Goal: Task Accomplishment & Management: Manage account settings

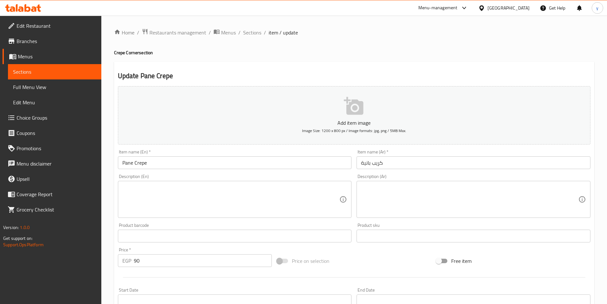
scroll to position [147, 0]
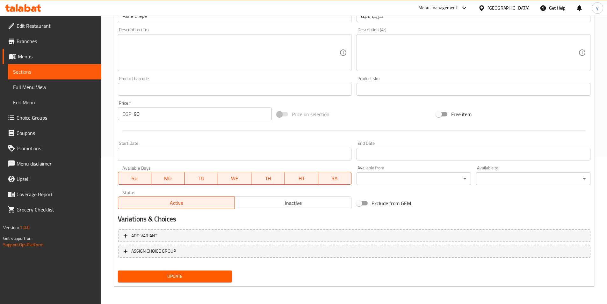
click at [32, 7] on icon at bounding box center [23, 8] width 36 height 8
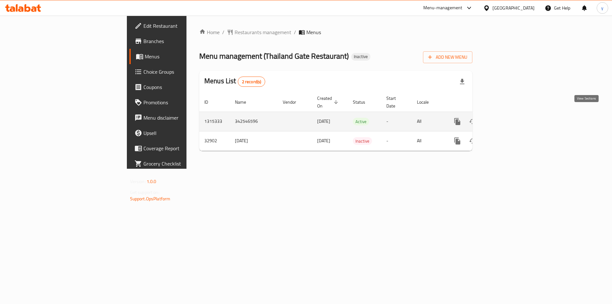
click at [511, 119] on link "enhanced table" at bounding box center [503, 121] width 15 height 15
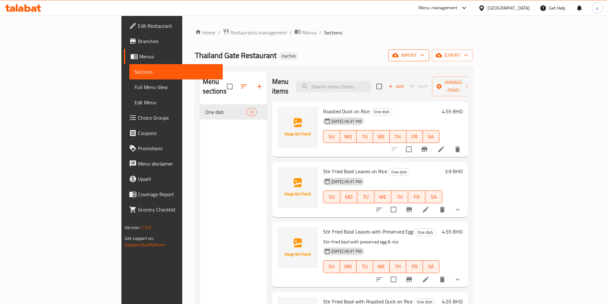
click at [424, 55] on span "import" at bounding box center [409, 55] width 31 height 8
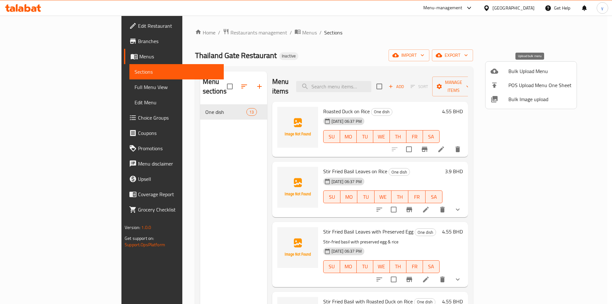
click at [524, 67] on span "Bulk Upload Menu" at bounding box center [539, 71] width 63 height 8
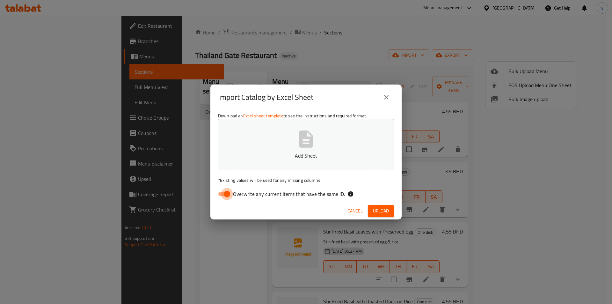
click at [222, 194] on input "Overwrite any current items that have the same ID." at bounding box center [227, 194] width 36 height 12
checkbox input "false"
click at [379, 213] on span "Upload" at bounding box center [381, 211] width 16 height 8
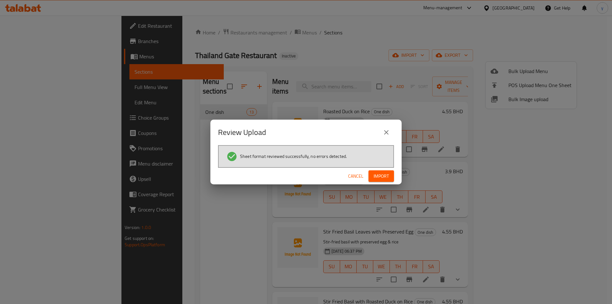
click at [383, 176] on span "Import" at bounding box center [381, 176] width 15 height 8
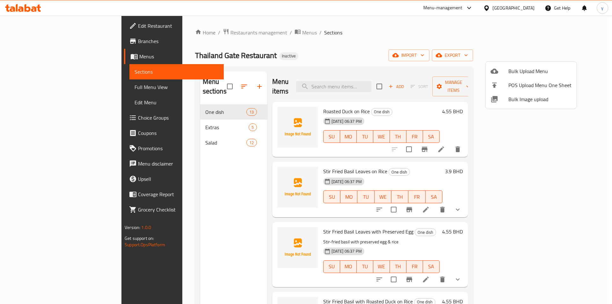
click at [41, 120] on div at bounding box center [306, 152] width 612 height 304
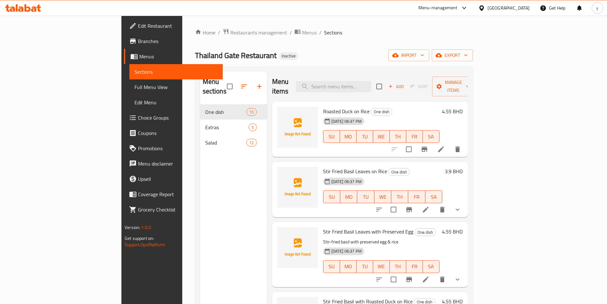
click at [138, 120] on span "Choice Groups" at bounding box center [178, 118] width 80 height 8
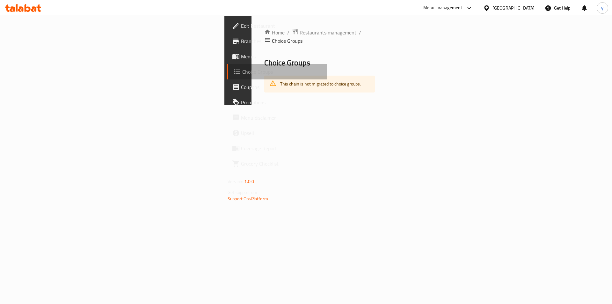
click at [242, 75] on span "Choice Groups" at bounding box center [281, 72] width 79 height 8
click at [241, 53] on span "Menus" at bounding box center [281, 57] width 81 height 8
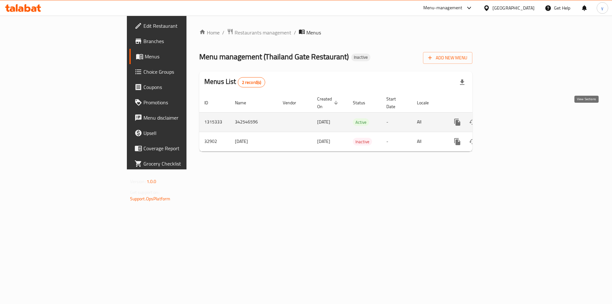
click at [511, 115] on link "enhanced table" at bounding box center [503, 121] width 15 height 15
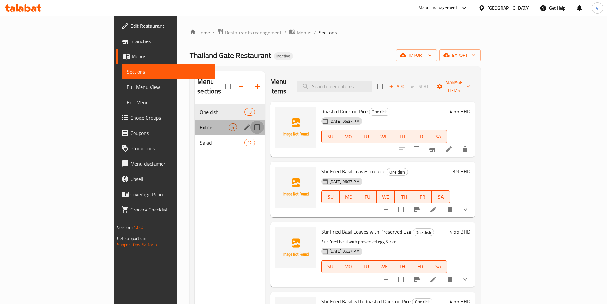
click at [251, 120] on input "Menu sections" at bounding box center [257, 126] width 13 height 13
checkbox input "true"
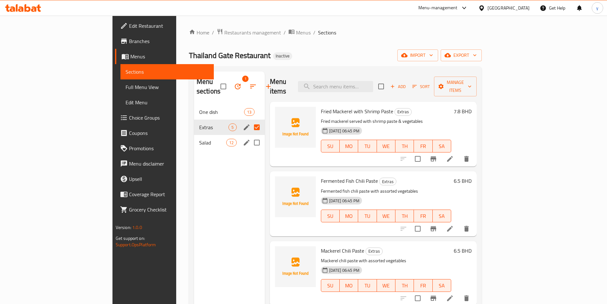
click at [250, 136] on input "Menu sections" at bounding box center [256, 142] width 13 height 13
checkbox input "true"
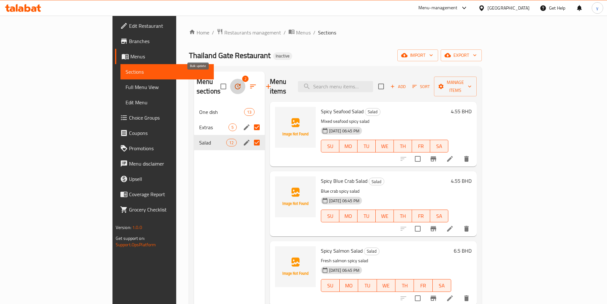
click at [234, 83] on icon "button" at bounding box center [238, 87] width 8 height 8
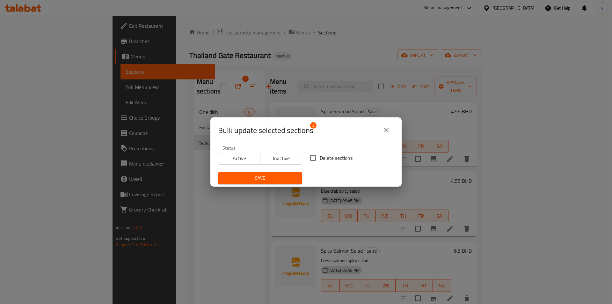
click at [310, 159] on input "Delete sections" at bounding box center [312, 157] width 13 height 13
checkbox input "true"
click at [280, 181] on span "Save" at bounding box center [260, 178] width 74 height 8
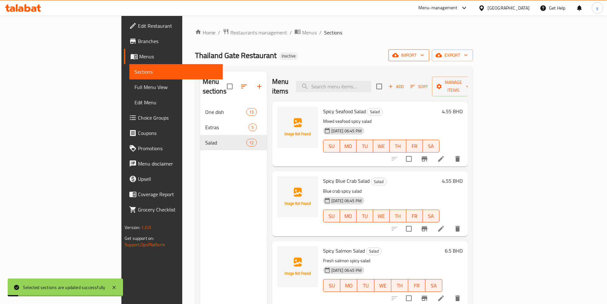
click at [399, 54] on icon "button" at bounding box center [395, 55] width 6 height 4
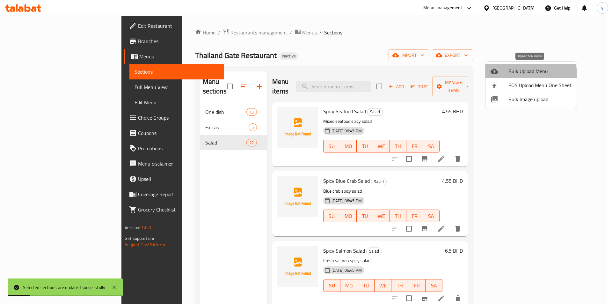
click at [511, 75] on span "Bulk Upload Menu" at bounding box center [539, 71] width 63 height 8
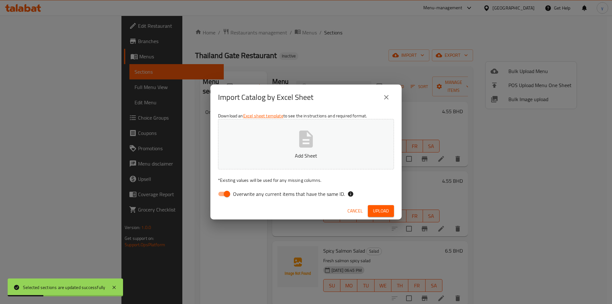
click at [224, 192] on input "Overwrite any current items that have the same ID." at bounding box center [227, 194] width 36 height 12
checkbox input "false"
click at [379, 210] on span "Upload" at bounding box center [381, 211] width 16 height 8
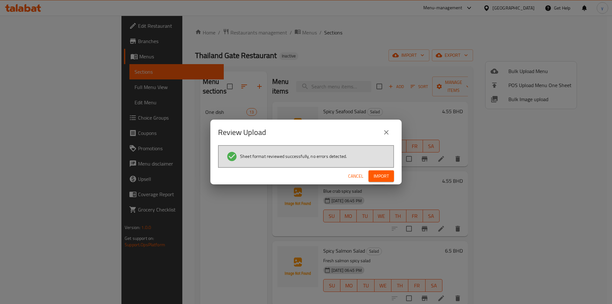
click at [379, 174] on span "Import" at bounding box center [381, 176] width 15 height 8
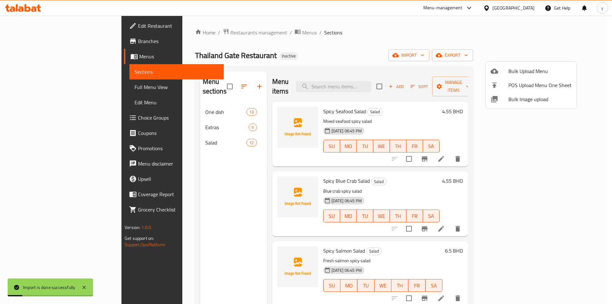
click at [24, 86] on div at bounding box center [306, 152] width 612 height 304
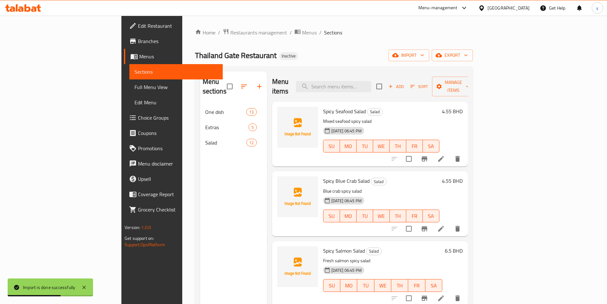
click at [135, 87] on span "Full Menu View" at bounding box center [176, 87] width 83 height 8
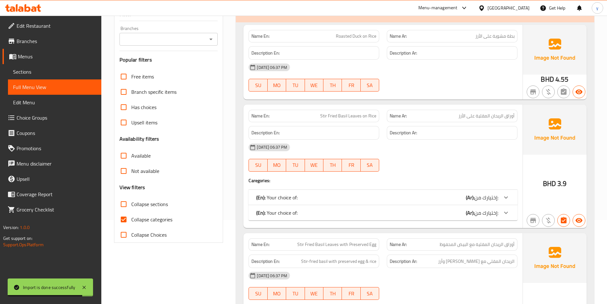
scroll to position [96, 0]
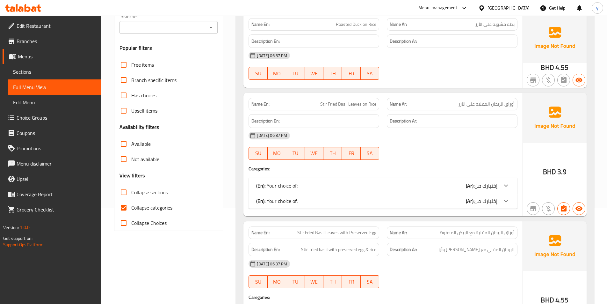
click at [123, 192] on input "Collapse sections" at bounding box center [123, 192] width 15 height 15
checkbox input "true"
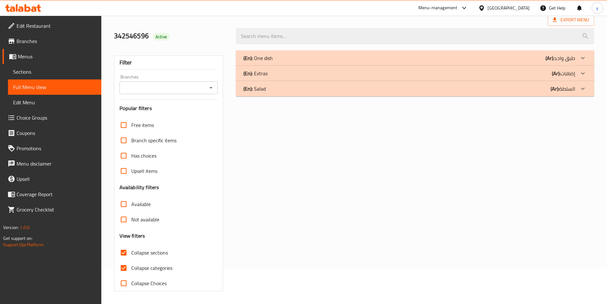
click at [125, 210] on div "Free items Branch specific items Has choices Upsell items Availability filters …" at bounding box center [169, 203] width 98 height 173
click at [126, 266] on input "Collapse categories" at bounding box center [123, 267] width 15 height 15
checkbox input "false"
click at [297, 72] on div "(En): Extras (Ar): إضافات" at bounding box center [410, 73] width 332 height 8
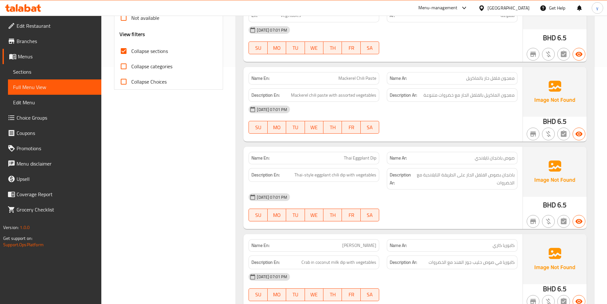
scroll to position [288, 0]
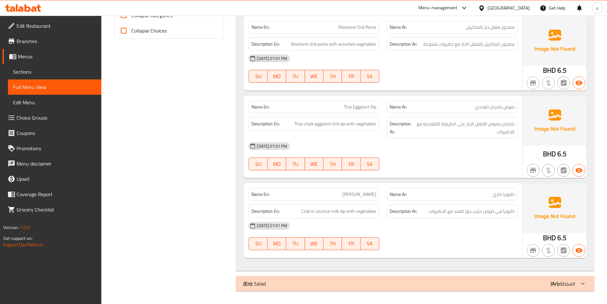
click at [315, 281] on div "(En): Salad (Ar): السلطة" at bounding box center [410, 284] width 332 height 8
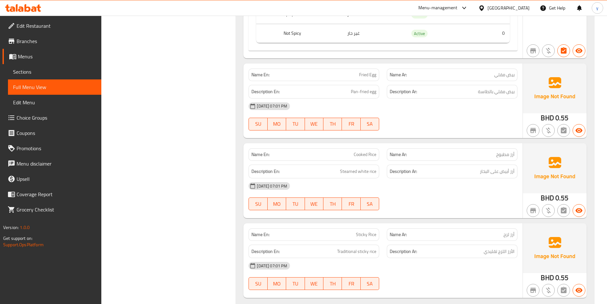
scroll to position [2203, 0]
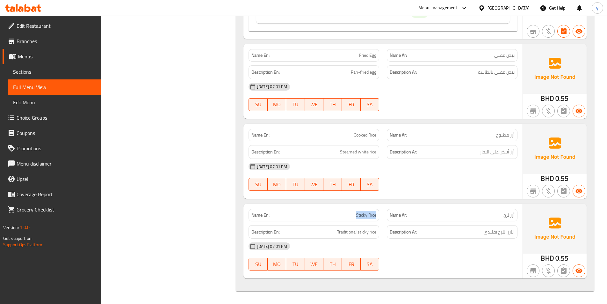
drag, startPoint x: 356, startPoint y: 213, endPoint x: 377, endPoint y: 216, distance: 21.0
click at [377, 216] on div "Name En: Sticky Rice" at bounding box center [314, 215] width 131 height 12
copy span "Sticky Rice"
click at [34, 55] on span "Menus" at bounding box center [57, 57] width 78 height 8
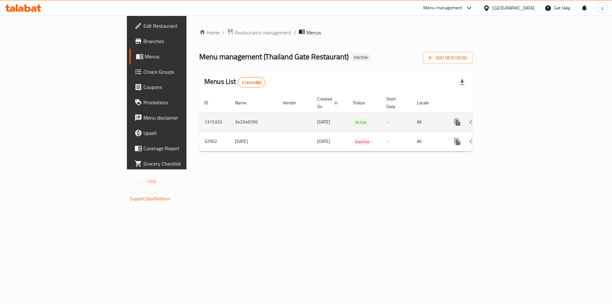
click at [507, 118] on icon "enhanced table" at bounding box center [503, 122] width 8 height 8
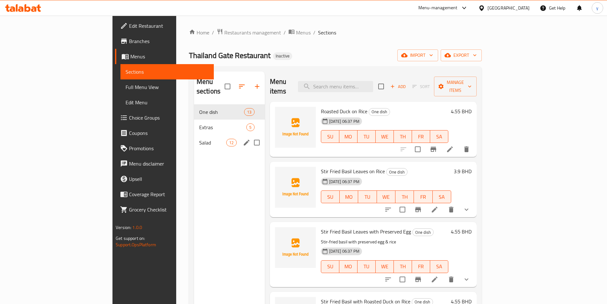
click at [194, 135] on div "Salad 12" at bounding box center [229, 142] width 71 height 15
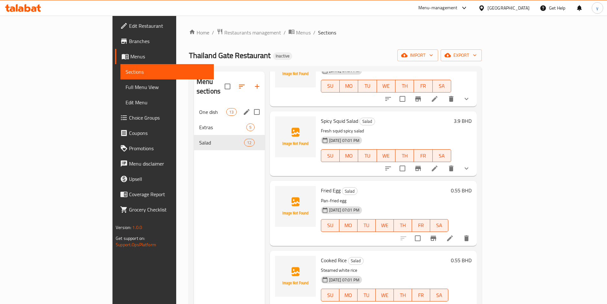
click at [199, 108] on span "One dish" at bounding box center [212, 112] width 27 height 8
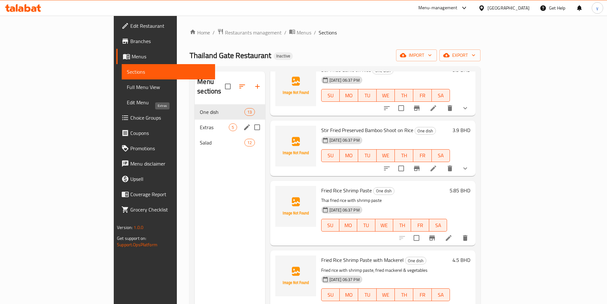
click at [200, 123] on span "Extras" at bounding box center [214, 127] width 29 height 8
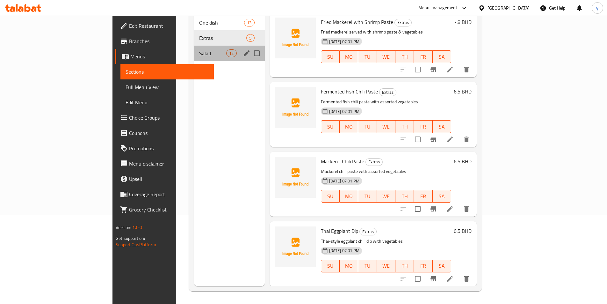
click at [194, 46] on div "Salad 12" at bounding box center [229, 53] width 71 height 15
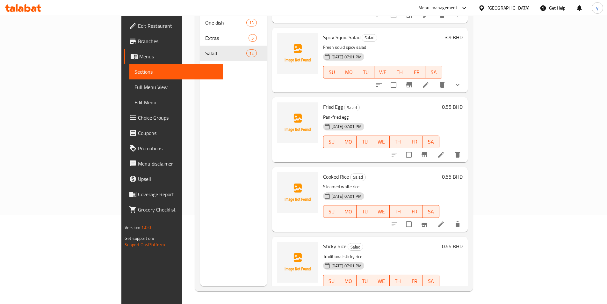
scroll to position [548, 0]
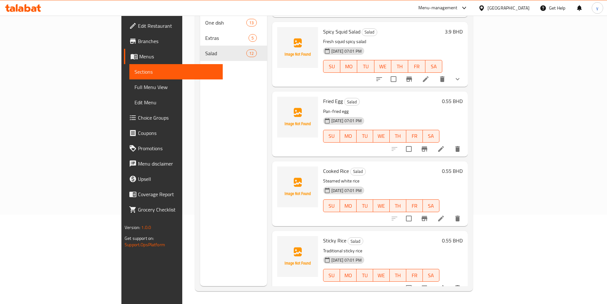
click at [445, 284] on icon at bounding box center [441, 288] width 8 height 8
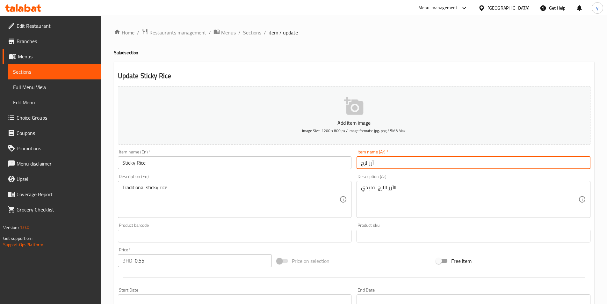
drag, startPoint x: 375, startPoint y: 165, endPoint x: 351, endPoint y: 164, distance: 23.9
click at [351, 164] on div "Add item image Image Size: 1200 x 800 px / Image formats: jpg, png / 5MB Max. I…" at bounding box center [354, 221] width 478 height 275
paste input "دبق"
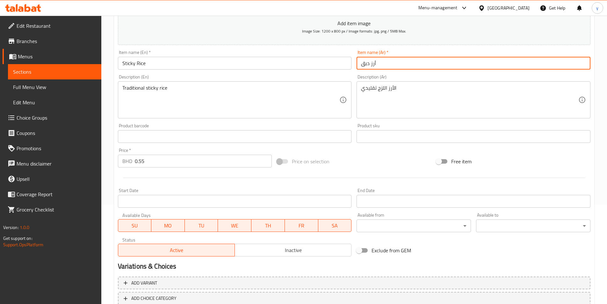
scroll to position [142, 0]
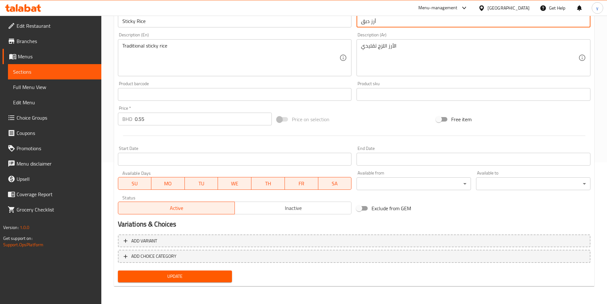
type input "أرز دبق"
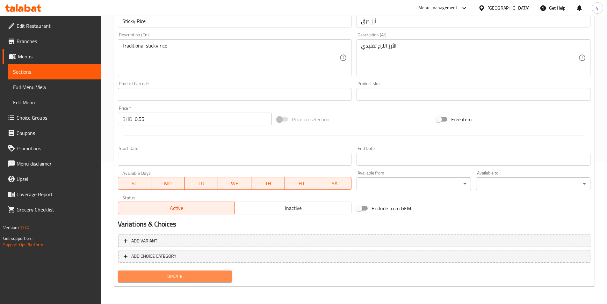
click at [188, 279] on span "Update" at bounding box center [175, 276] width 104 height 8
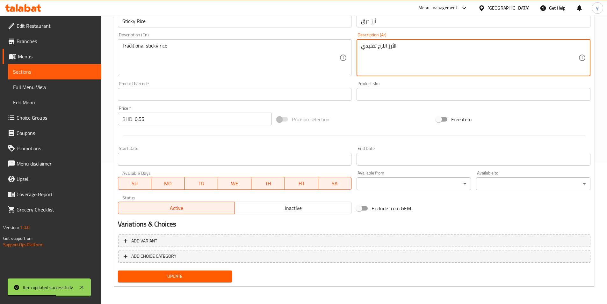
drag, startPoint x: 378, startPoint y: 48, endPoint x: 393, endPoint y: 52, distance: 15.1
paste textarea "بق"
click at [385, 48] on textarea "الأرز دبق تقليدي" at bounding box center [469, 58] width 217 height 30
click at [393, 49] on textarea "الأرز دبق تقليدي" at bounding box center [469, 58] width 217 height 30
type textarea "أرز دبق تقليدي"
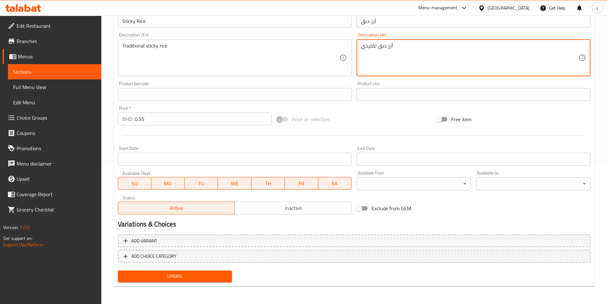
click at [221, 276] on span "Update" at bounding box center [175, 276] width 104 height 8
